Goal: Information Seeking & Learning: Learn about a topic

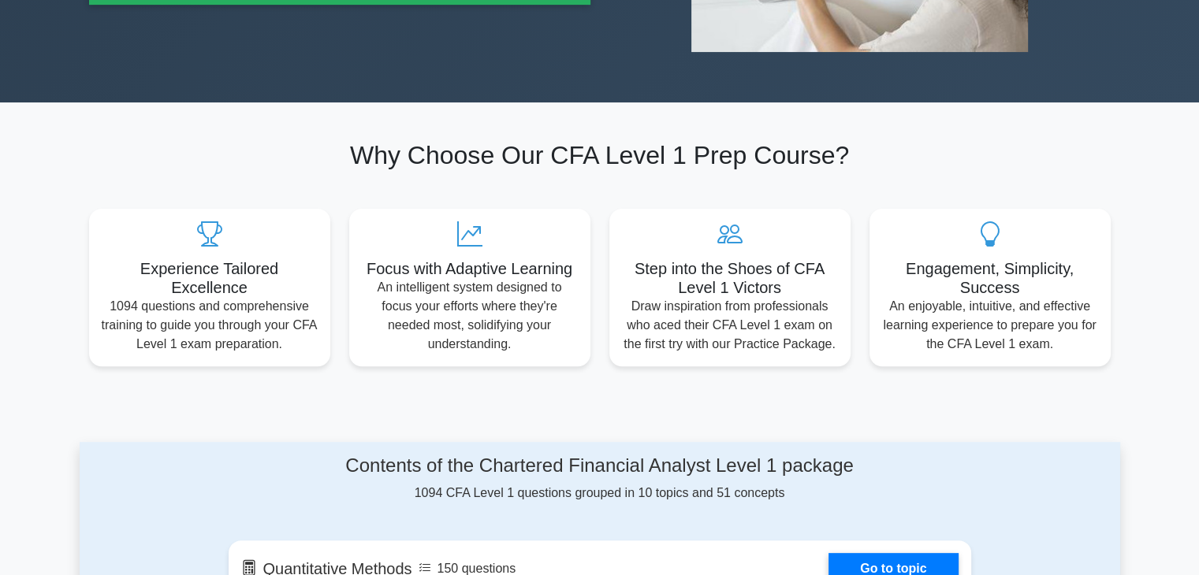
scroll to position [394, 0]
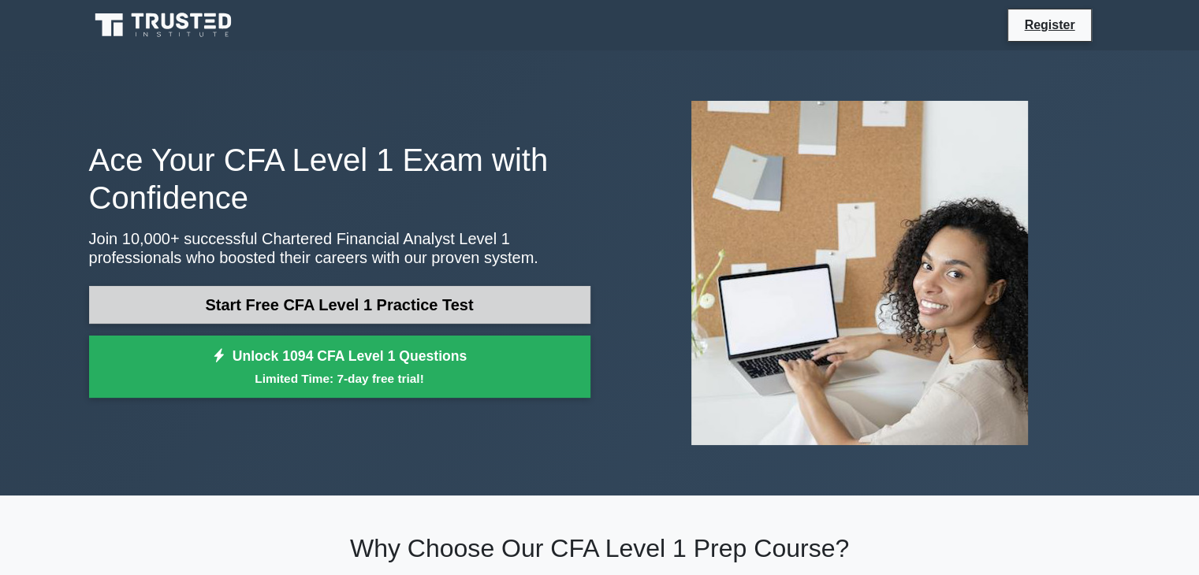
click at [348, 302] on link "Start Free CFA Level 1 Practice Test" at bounding box center [339, 305] width 501 height 38
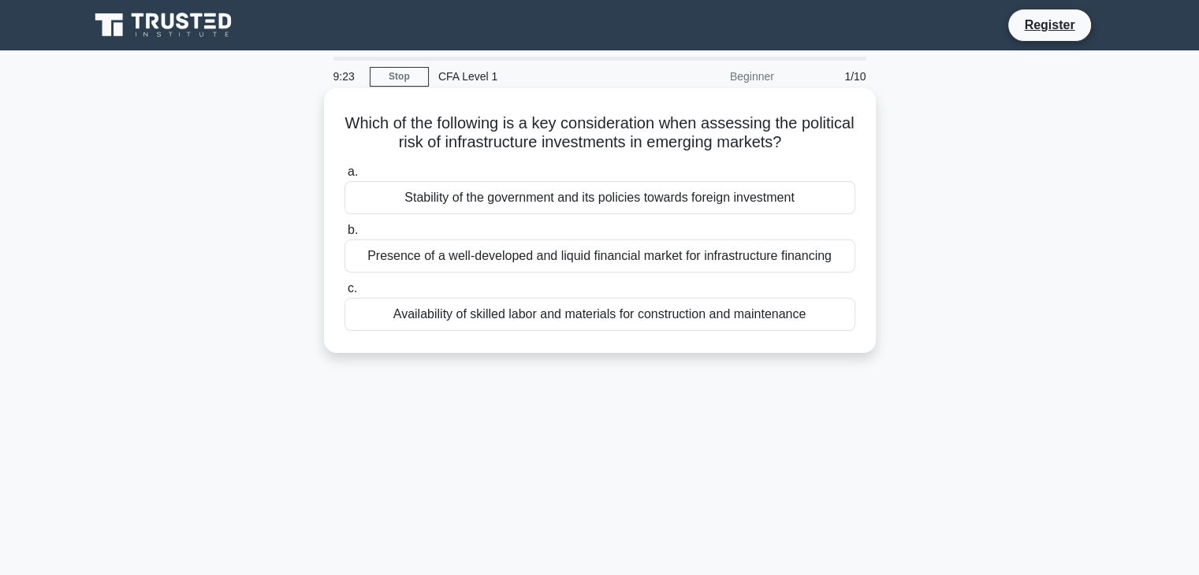
click at [508, 319] on div "Availability of skilled labor and materials for construction and maintenance" at bounding box center [599, 314] width 511 height 33
click at [344, 294] on input "c. Availability of skilled labor and materials for construction and maintenance" at bounding box center [344, 289] width 0 height 10
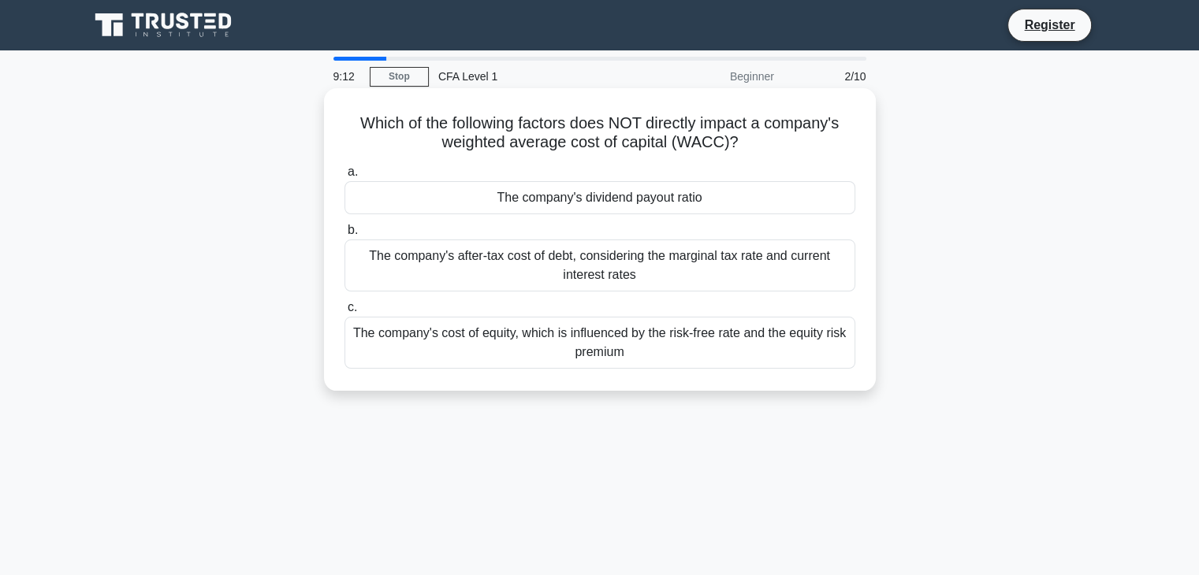
click at [520, 197] on div "The company's dividend payout ratio" at bounding box center [599, 197] width 511 height 33
click at [344, 177] on input "a. The company's dividend payout ratio" at bounding box center [344, 172] width 0 height 10
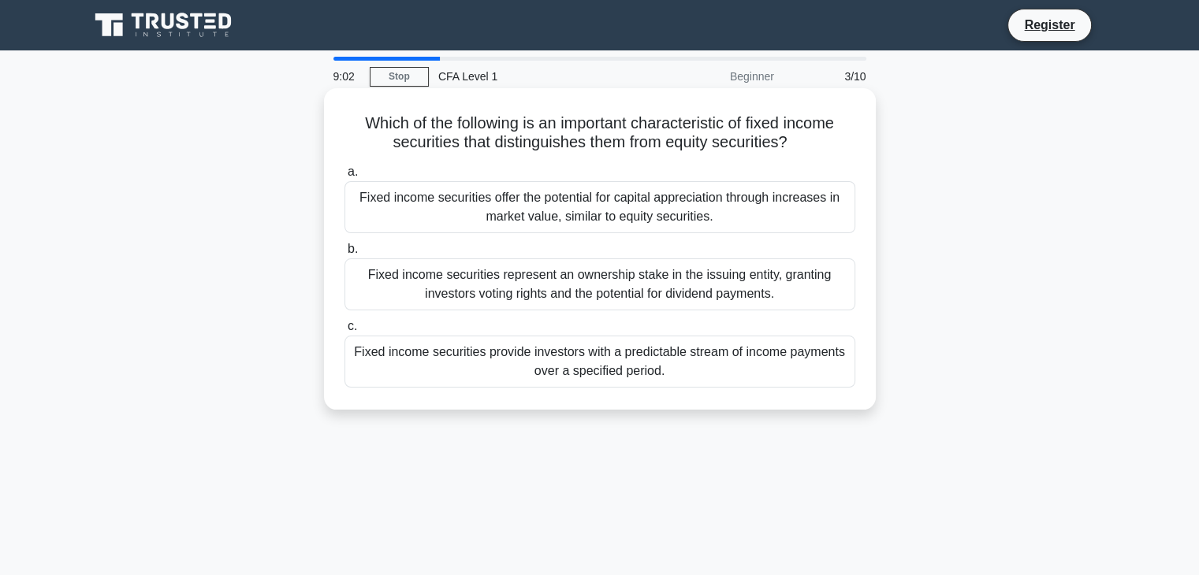
click at [476, 360] on div "Fixed income securities provide investors with a predictable stream of income p…" at bounding box center [599, 362] width 511 height 52
click at [344, 332] on input "c. Fixed income securities provide investors with a predictable stream of incom…" at bounding box center [344, 327] width 0 height 10
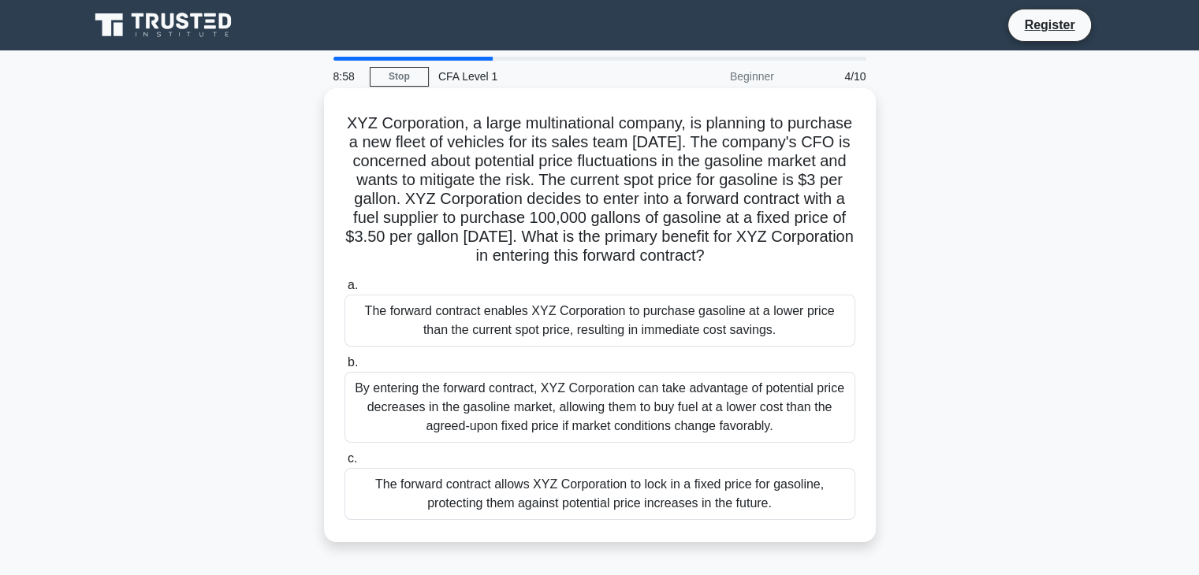
click at [476, 344] on div "The forward contract enables XYZ Corporation to purchase gasoline at a lower pr…" at bounding box center [599, 321] width 511 height 52
click at [344, 291] on input "a. The forward contract enables XYZ Corporation to purchase gasoline at a lower…" at bounding box center [344, 286] width 0 height 10
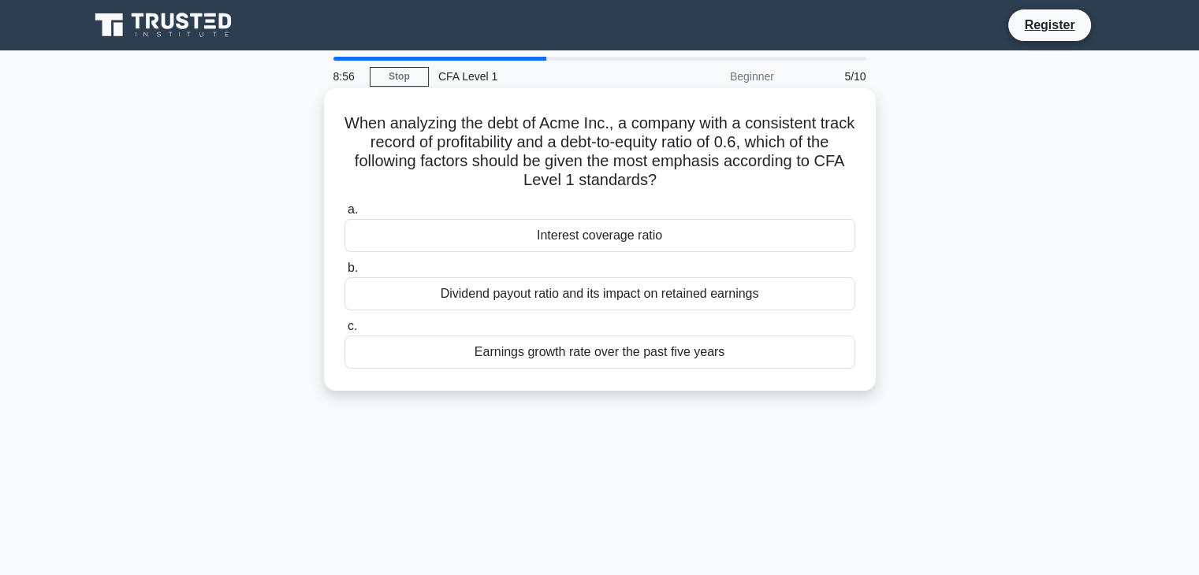
click at [511, 290] on div "Dividend payout ratio and its impact on retained earnings" at bounding box center [599, 293] width 511 height 33
click at [344, 273] on input "b. Dividend payout ratio and its impact on retained earnings" at bounding box center [344, 268] width 0 height 10
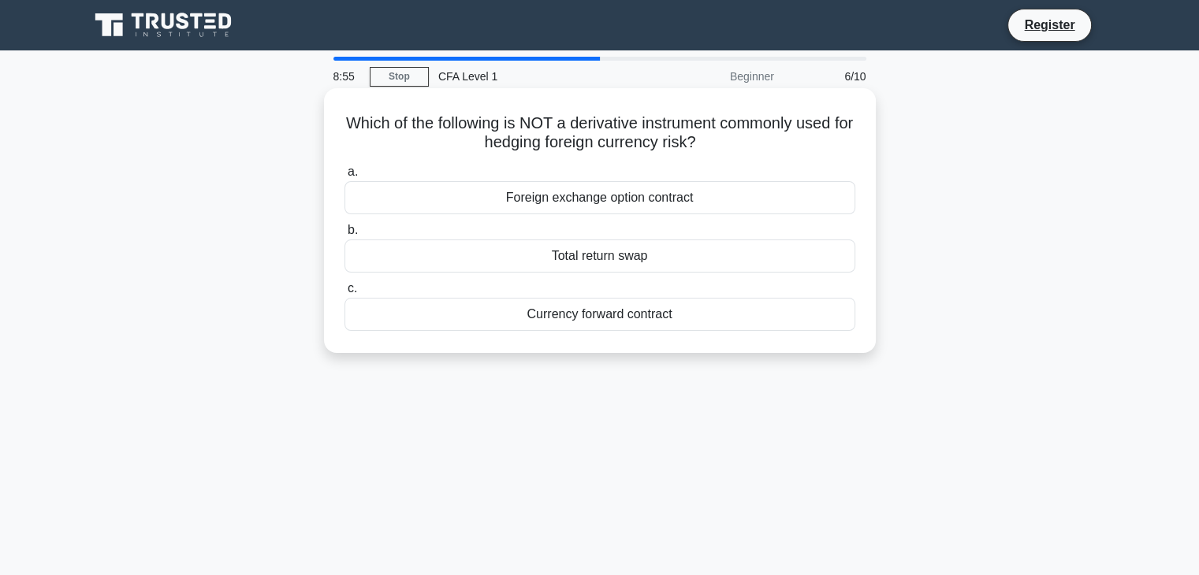
click at [536, 189] on div "Foreign exchange option contract" at bounding box center [599, 197] width 511 height 33
click at [344, 177] on input "a. Foreign exchange option contract" at bounding box center [344, 172] width 0 height 10
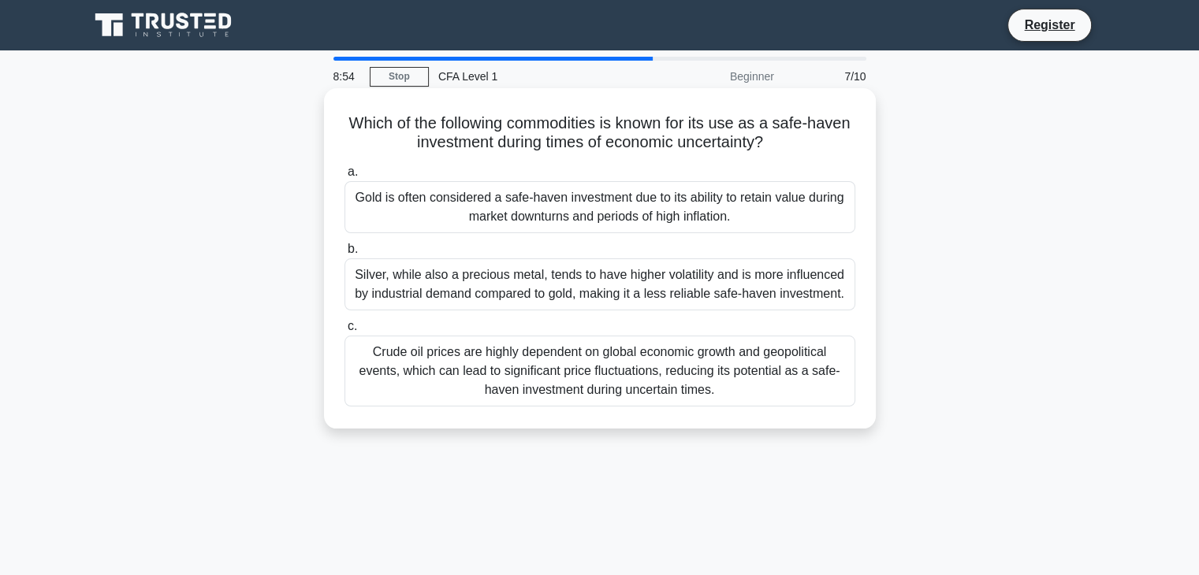
click at [522, 363] on div "Crude oil prices are highly dependent on global economic growth and geopolitica…" at bounding box center [599, 371] width 511 height 71
click at [344, 332] on input "c. Crude oil prices are highly dependent on global economic growth and geopolit…" at bounding box center [344, 327] width 0 height 10
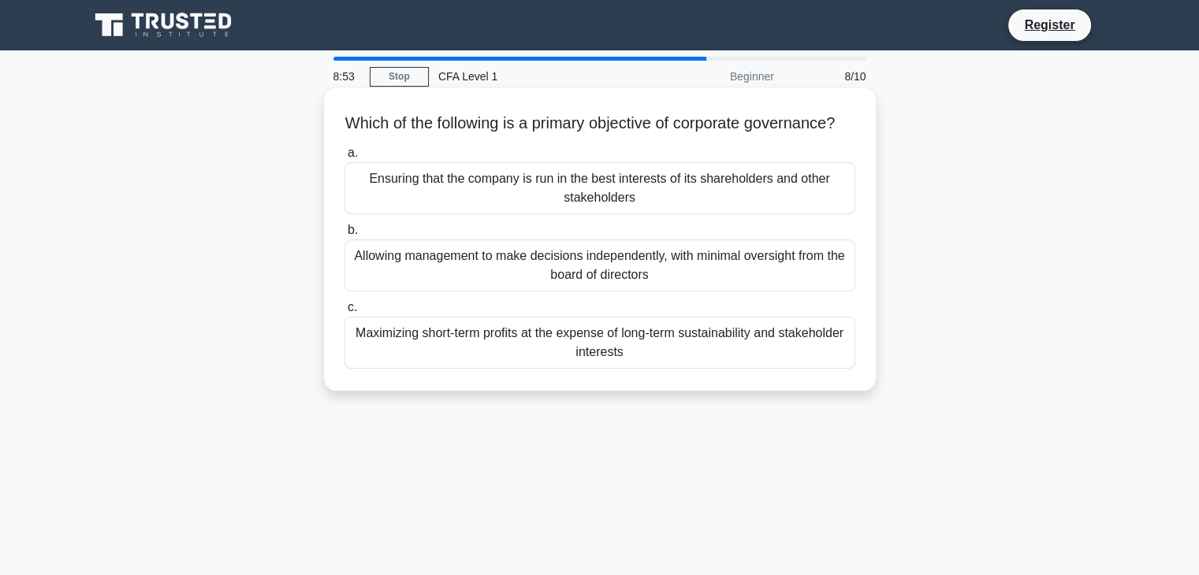
click at [543, 214] on div "Ensuring that the company is run in the best interests of its shareholders and …" at bounding box center [599, 188] width 511 height 52
click at [344, 158] on input "a. Ensuring that the company is run in the best interests of its shareholders a…" at bounding box center [344, 153] width 0 height 10
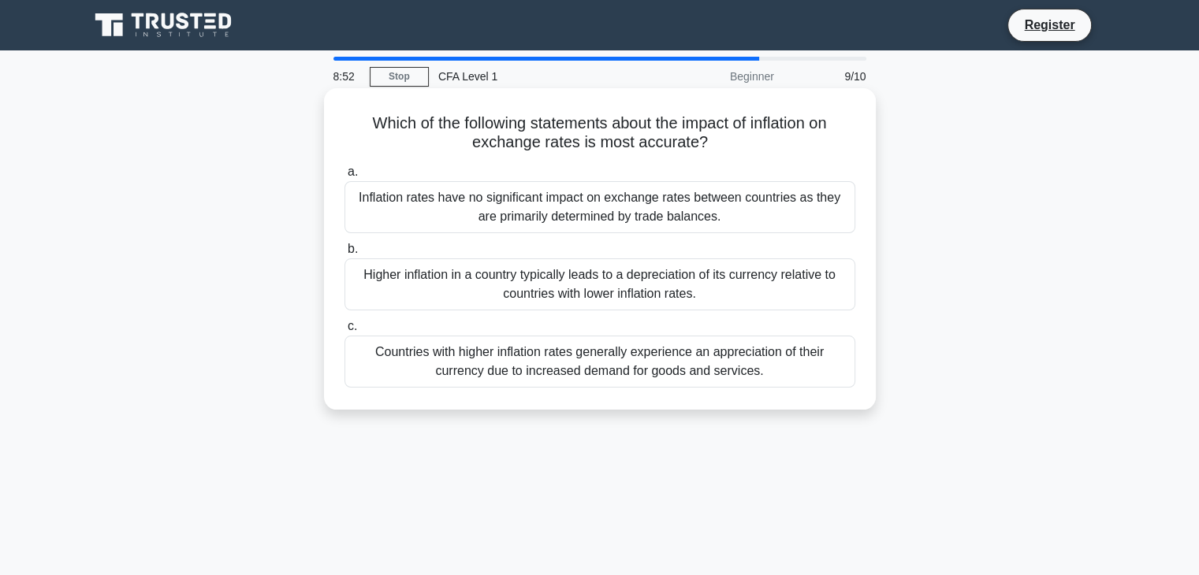
click at [531, 374] on div "Countries with higher inflation rates generally experience an appreciation of t…" at bounding box center [599, 362] width 511 height 52
click at [344, 332] on input "c. Countries with higher inflation rates generally experience an appreciation o…" at bounding box center [344, 327] width 0 height 10
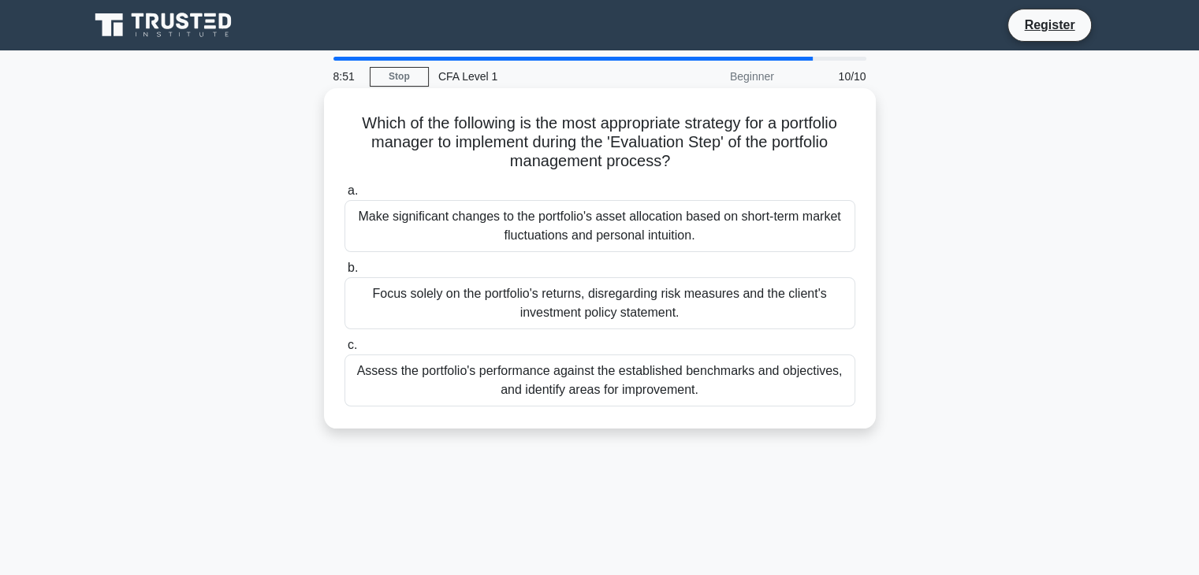
click at [534, 288] on div "Focus solely on the portfolio's returns, disregarding risk measures and the cli…" at bounding box center [599, 303] width 511 height 52
click at [344, 273] on input "b. Focus solely on the portfolio's returns, disregarding risk measures and the …" at bounding box center [344, 268] width 0 height 10
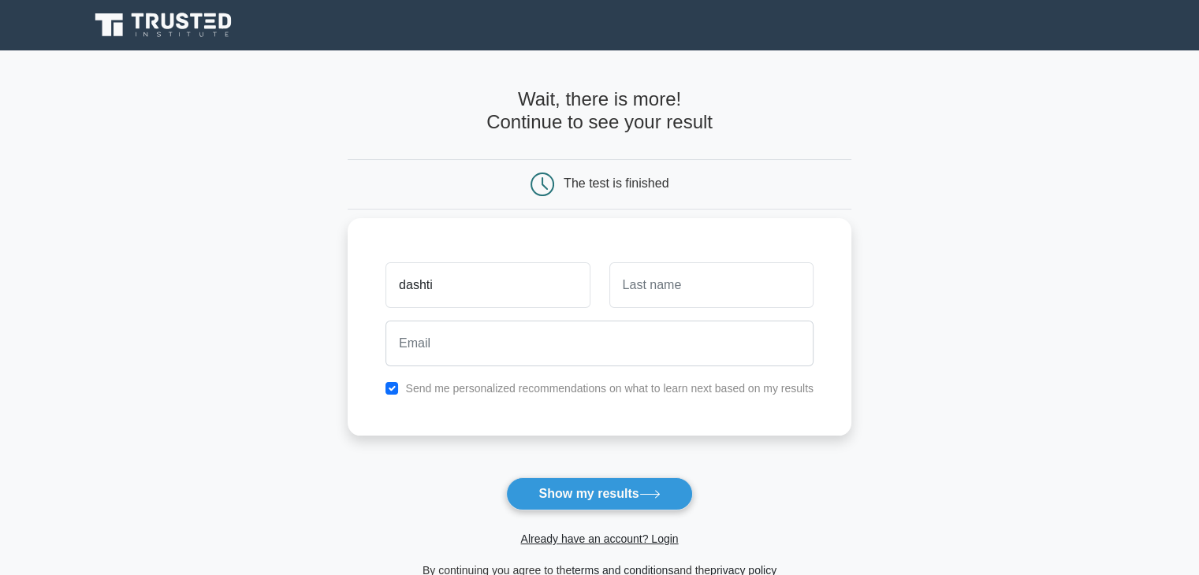
type input "dashti"
click at [721, 292] on input "text" at bounding box center [711, 285] width 204 height 46
type input "raqeb"
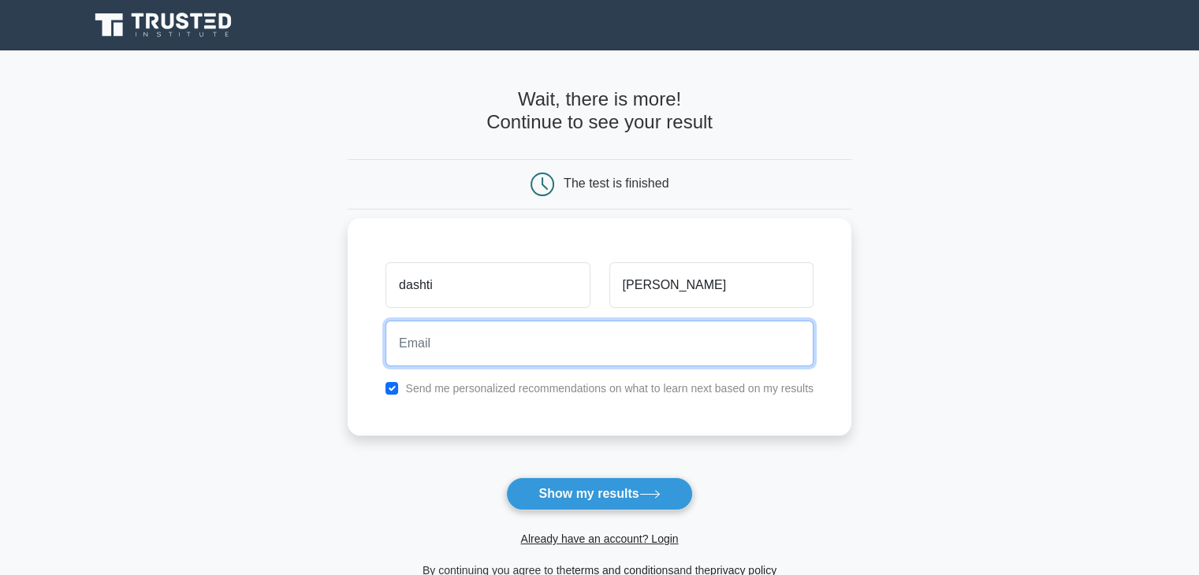
click at [691, 336] on input "email" at bounding box center [599, 344] width 428 height 46
type input "dashti.raqeb@gmail.com"
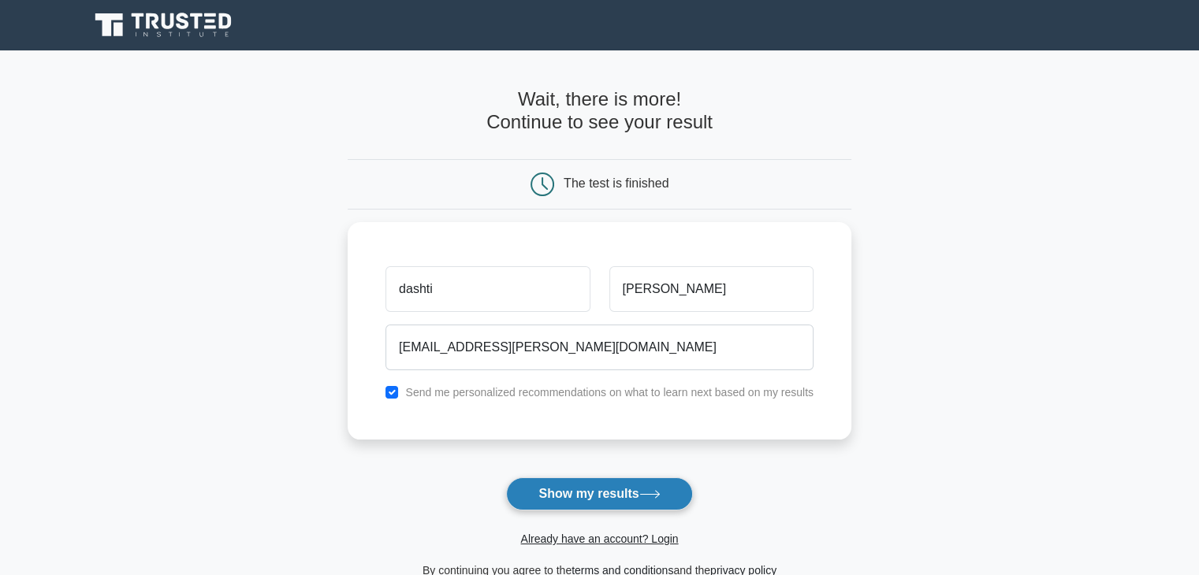
click at [599, 500] on button "Show my results" at bounding box center [599, 494] width 186 height 33
